Goal: Task Accomplishment & Management: Complete application form

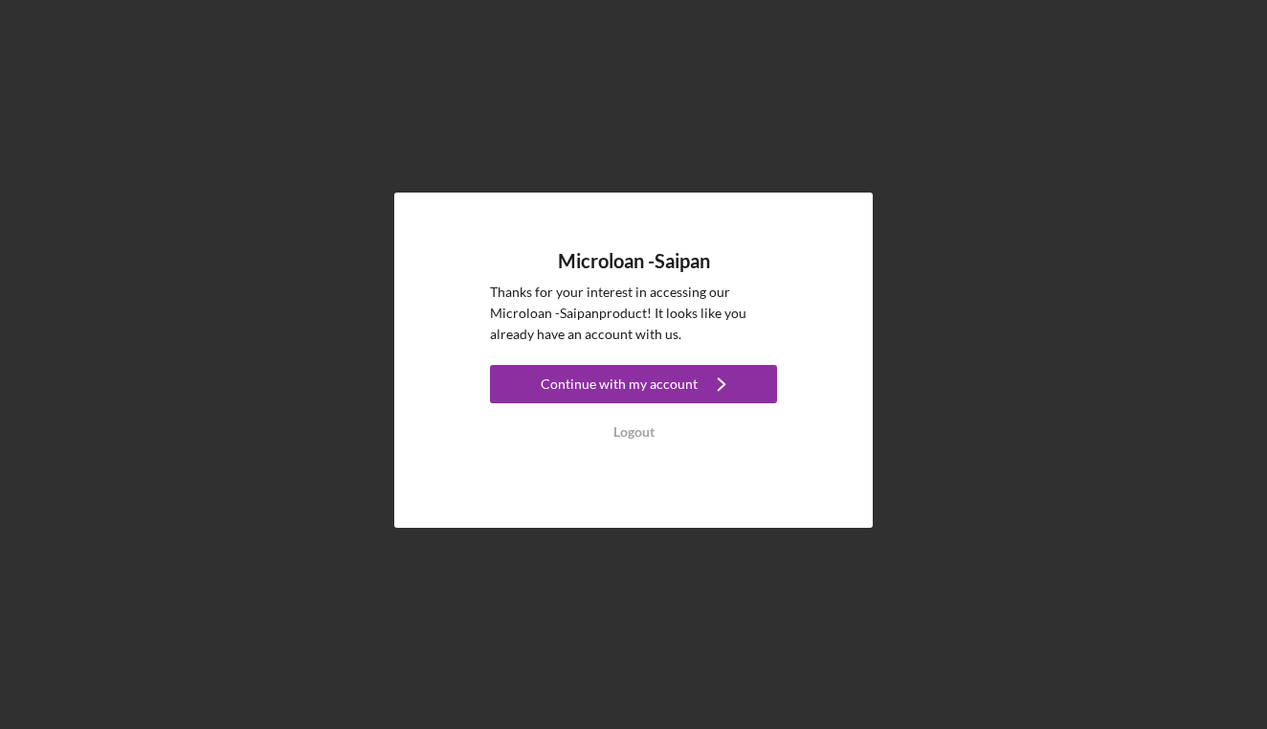
drag, startPoint x: 643, startPoint y: 430, endPoint x: 600, endPoint y: 232, distance: 202.8
click at [953, 323] on div "Microloan -Saipan Thanks for your interest in accessing our Microloan -Saipan p…" at bounding box center [634, 359] width 1248 height 719
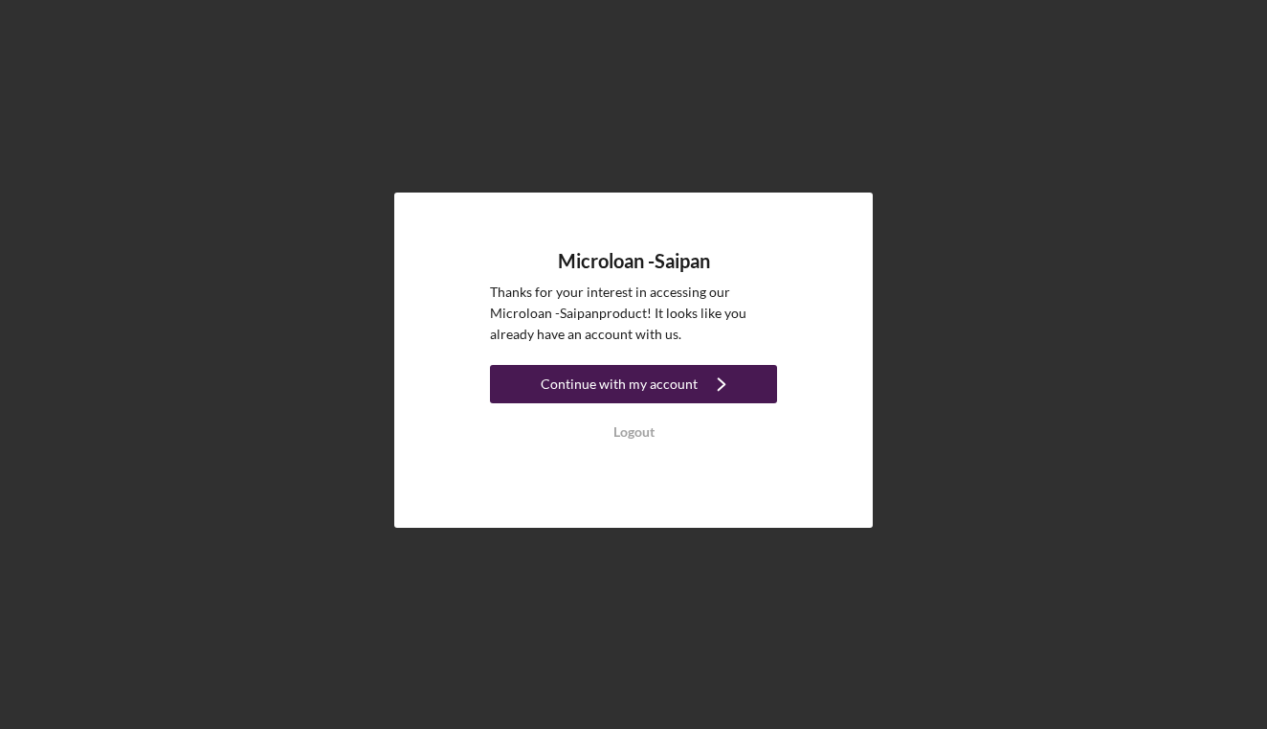
click at [671, 382] on div "Continue with my account" at bounding box center [619, 384] width 157 height 38
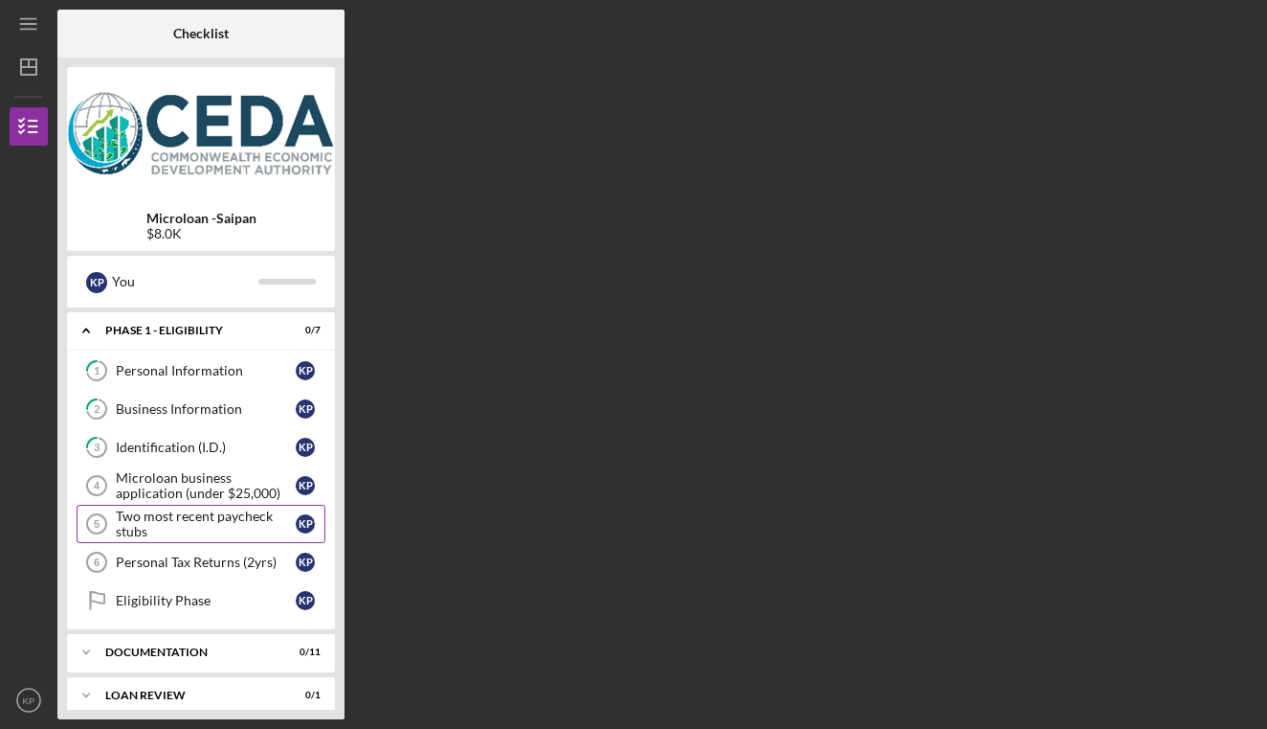
click at [191, 524] on div "Two most recent paycheck stubs" at bounding box center [206, 523] width 180 height 31
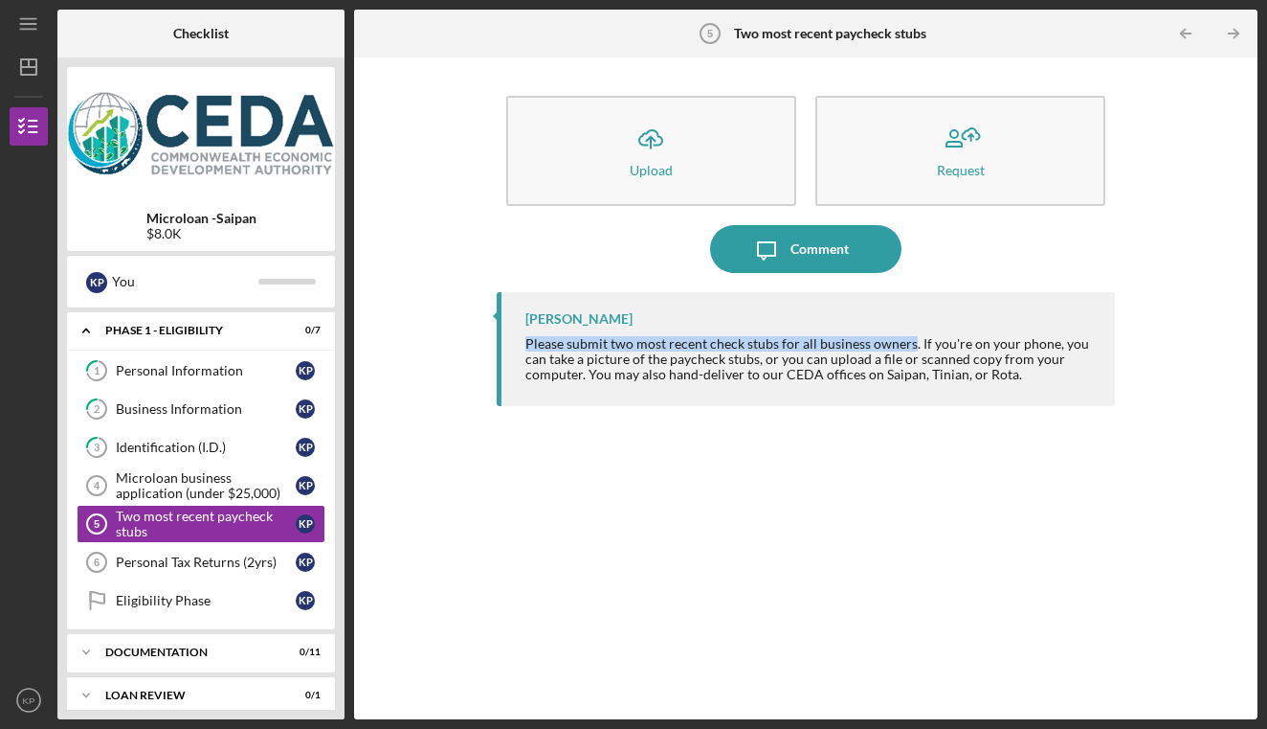
drag, startPoint x: 518, startPoint y: 337, endPoint x: 911, endPoint y: 341, distance: 393.5
click at [911, 341] on div "[PERSON_NAME] Please submit two most recent check stubs for all business owners…" at bounding box center [806, 349] width 619 height 114
copy div "Please submit two most recent check stubs for all business owners"
click at [221, 556] on div "Personal Tax Returns (2yrs)" at bounding box center [206, 561] width 180 height 15
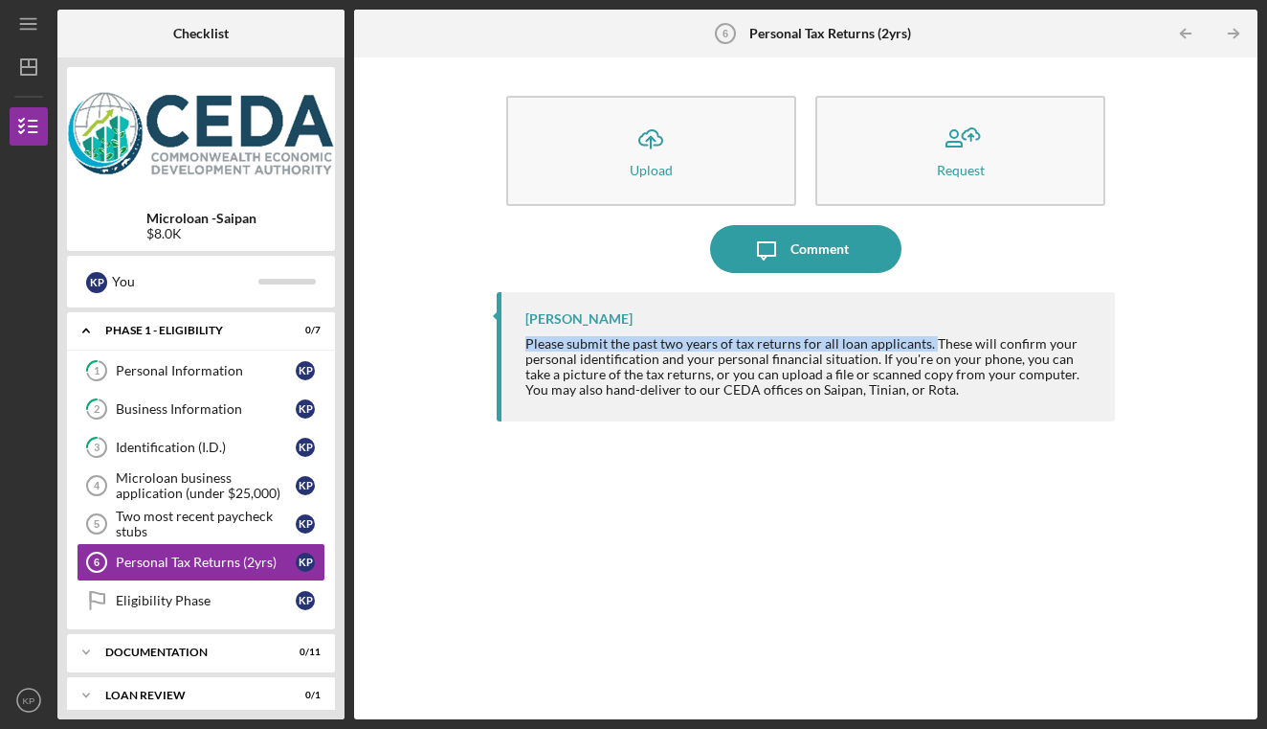
drag, startPoint x: 512, startPoint y: 340, endPoint x: 929, endPoint y: 340, distance: 416.4
click at [929, 340] on div "[PERSON_NAME] Please submit the past two years of tax returns for all loan appl…" at bounding box center [806, 356] width 619 height 129
copy div "Please submit the past two years of tax returns for all loan applicants."
click at [178, 524] on div "Two most recent paycheck stubs" at bounding box center [206, 523] width 180 height 31
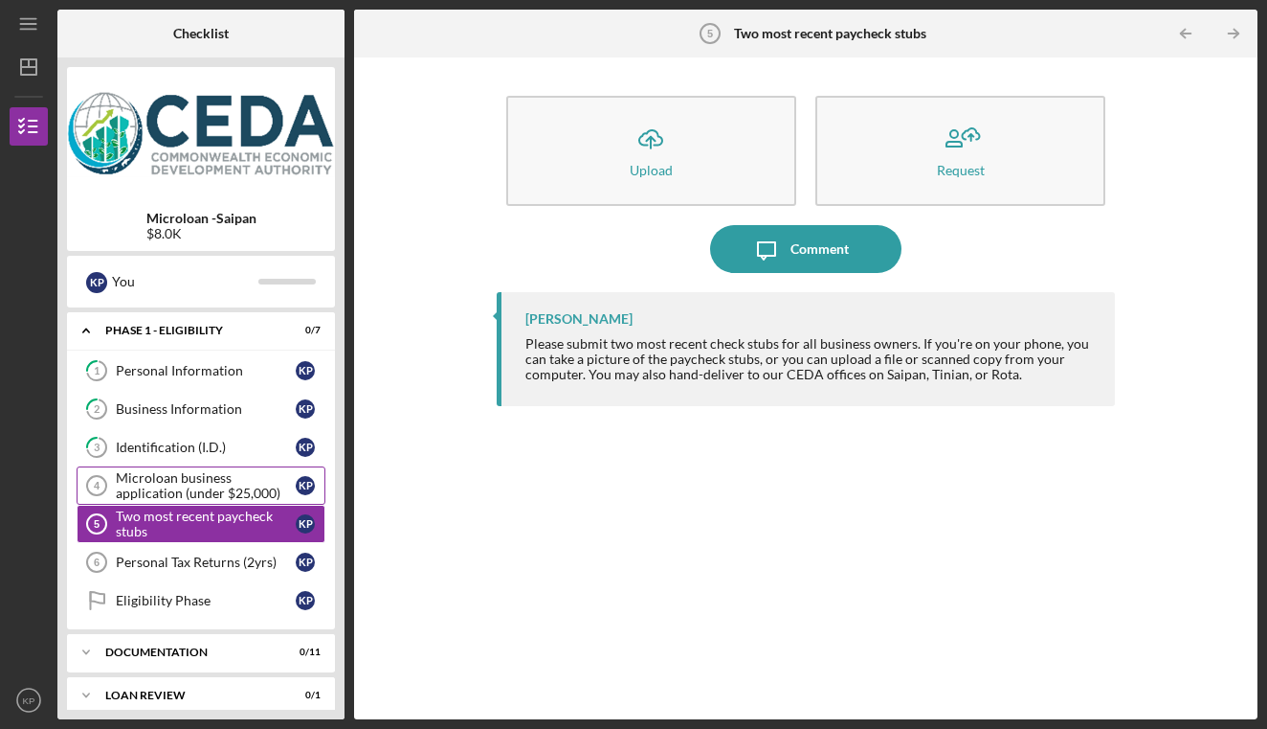
click at [176, 485] on div "Microloan business application (under $25,000)" at bounding box center [206, 485] width 180 height 31
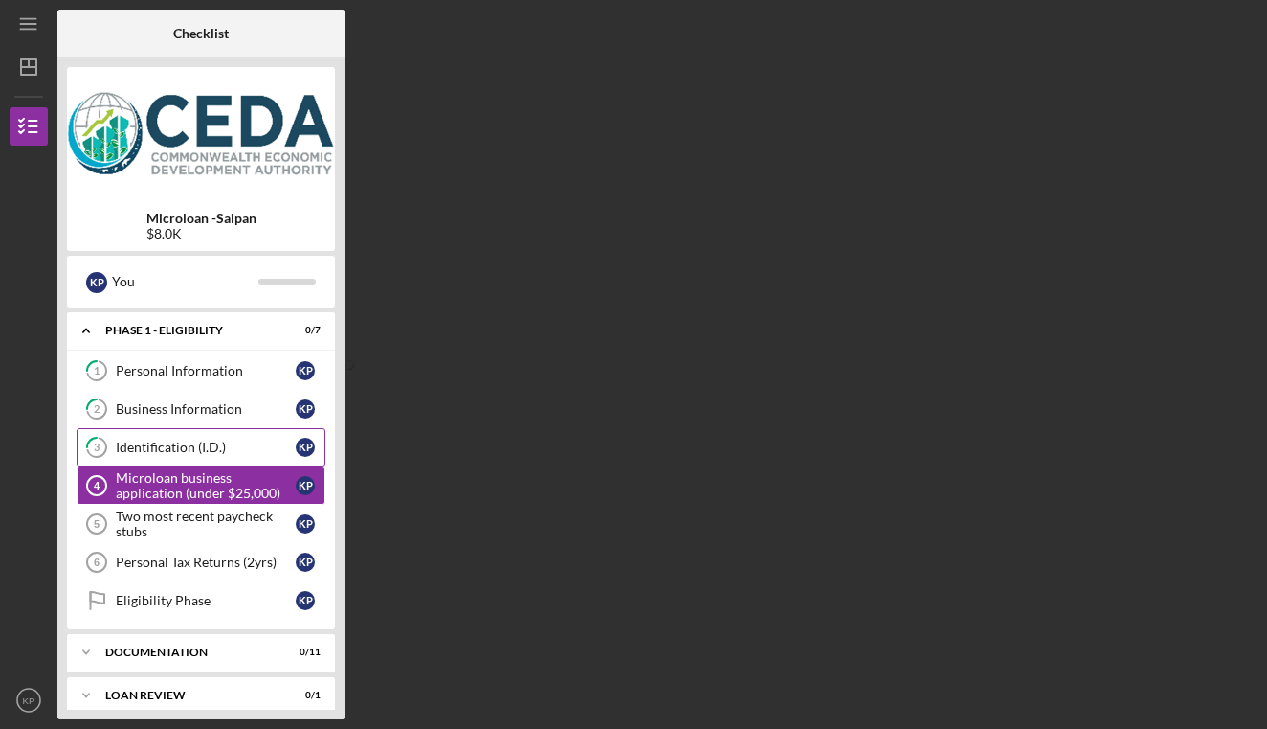
click at [165, 442] on div "Identification (I.D.)" at bounding box center [206, 446] width 180 height 15
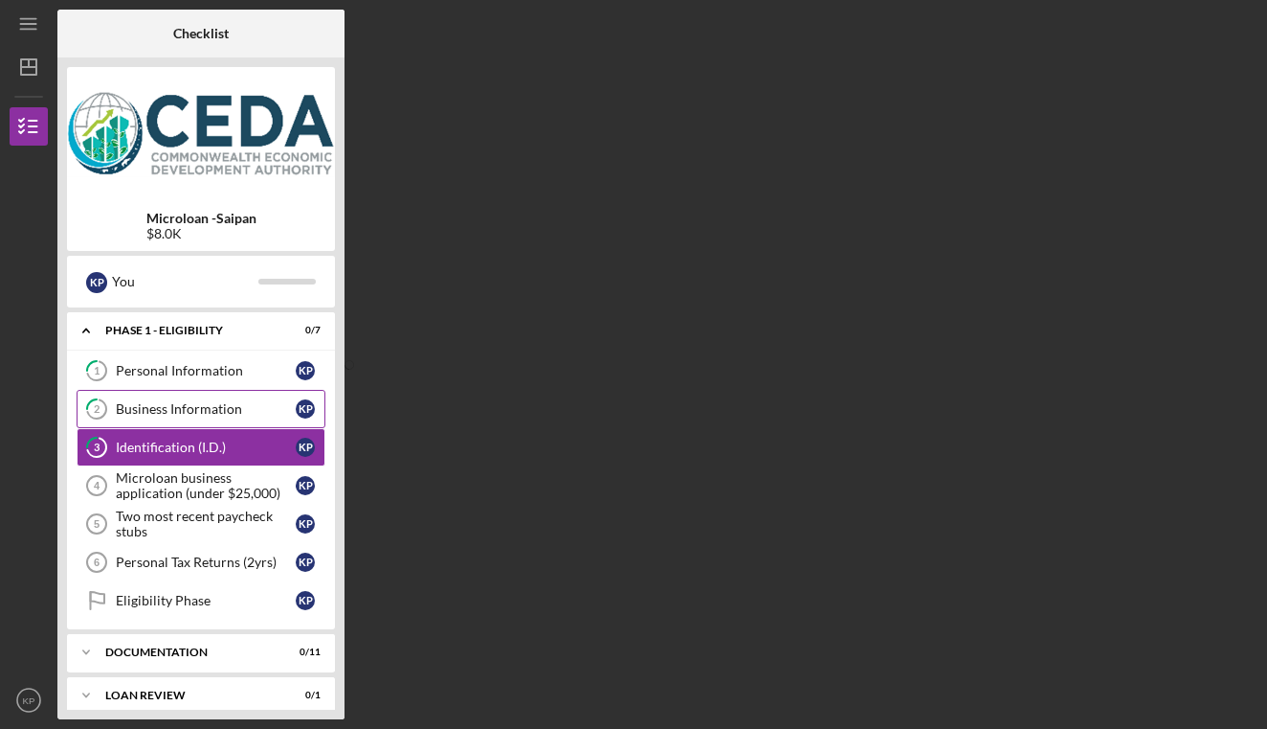
click at [169, 406] on div "Business Information" at bounding box center [206, 408] width 180 height 15
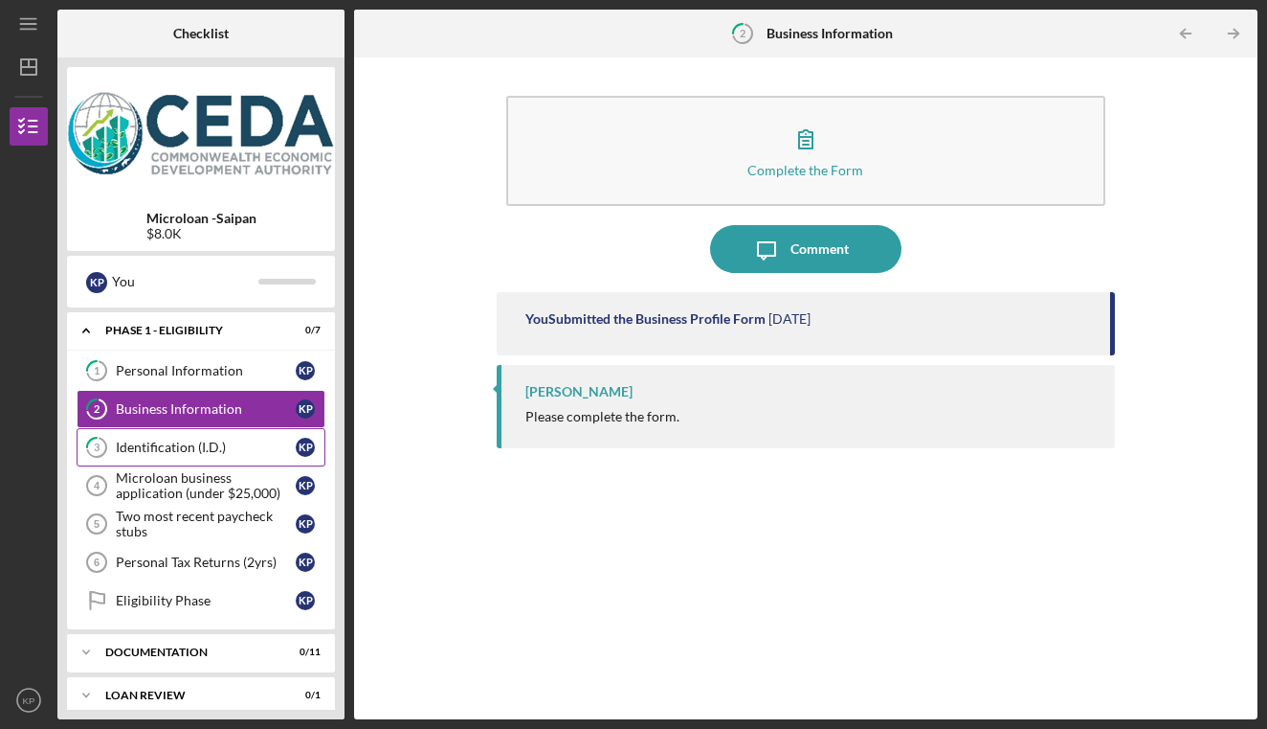
click at [174, 455] on link "3 Identification (I.D.) K P" at bounding box center [201, 447] width 249 height 38
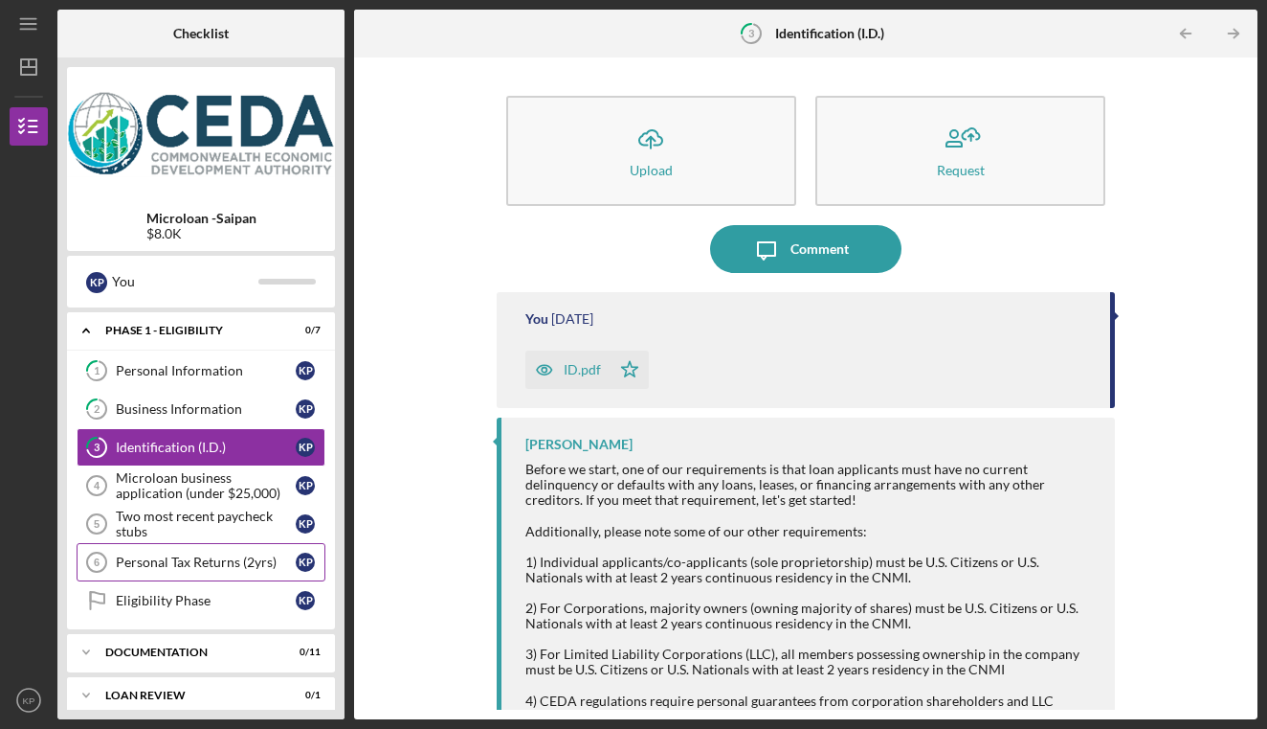
click at [191, 562] on div "Personal Tax Returns (2yrs)" at bounding box center [206, 561] width 180 height 15
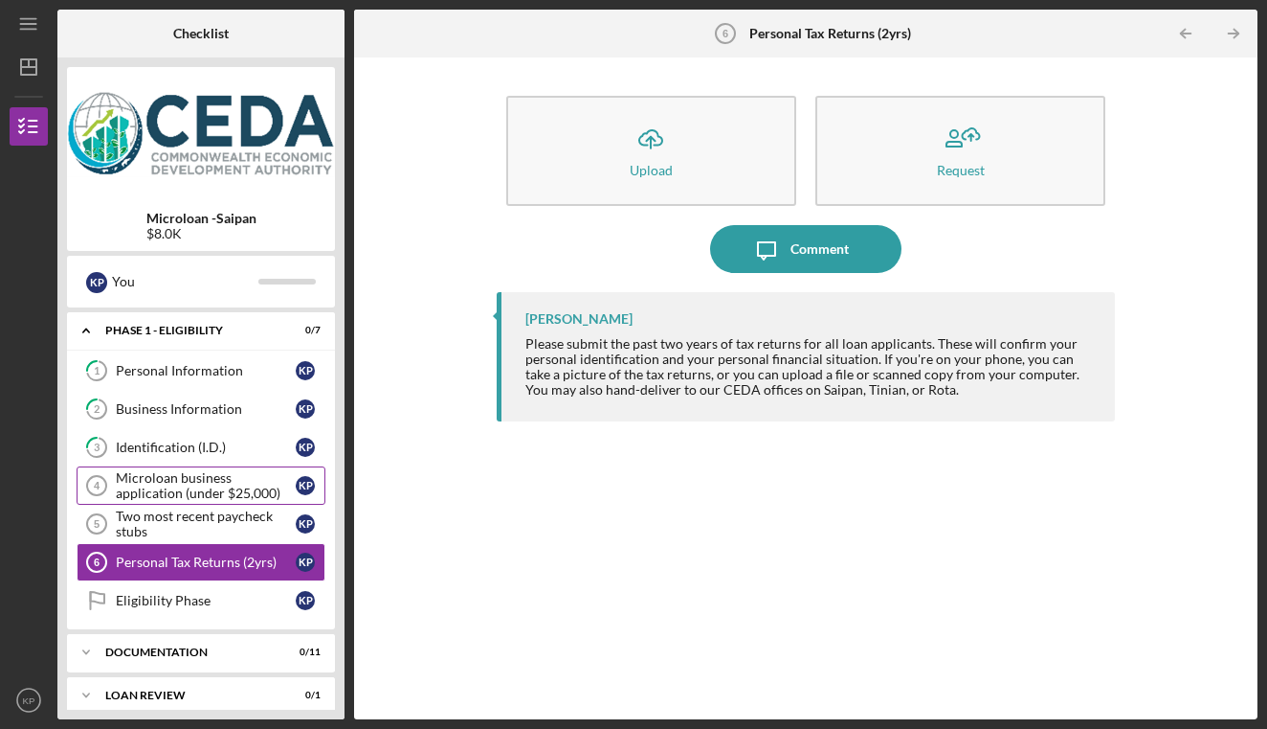
click at [178, 479] on div "Microloan business application (under $25,000)" at bounding box center [206, 485] width 180 height 31
